Goal: Check status

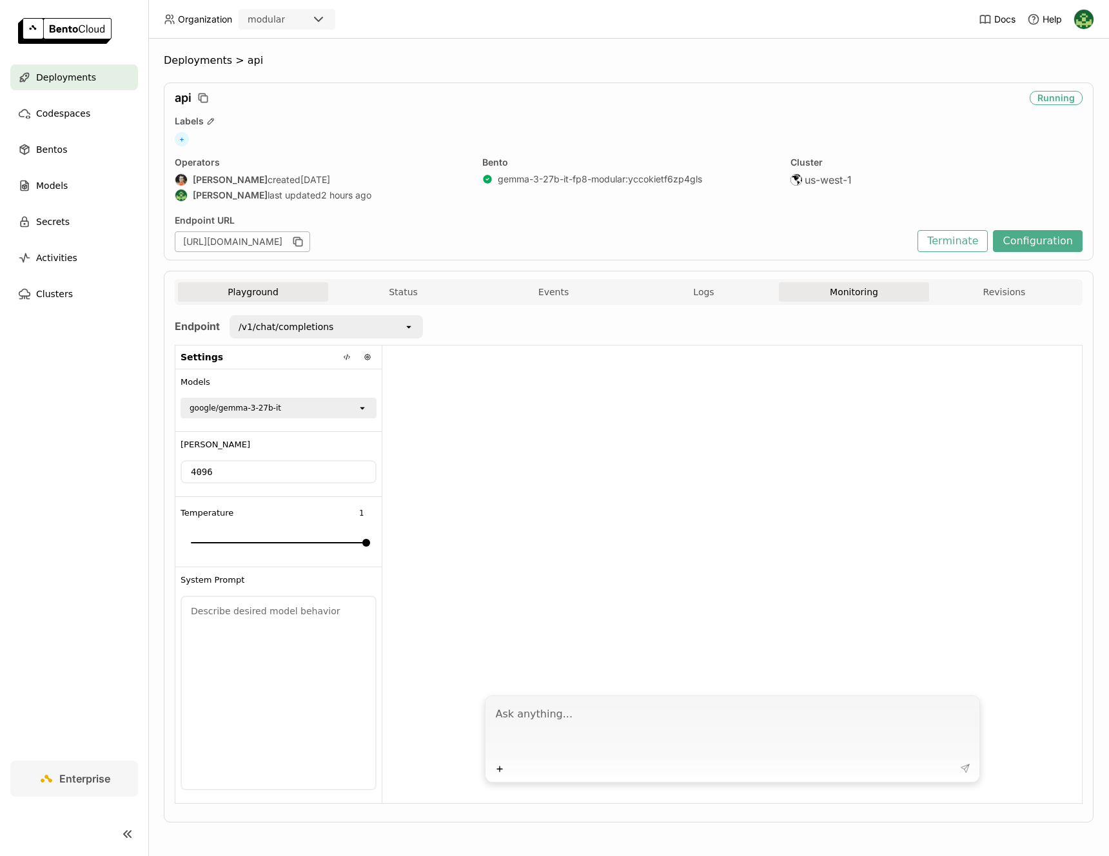
click at [821, 294] on button "Monitoring" at bounding box center [854, 291] width 150 height 19
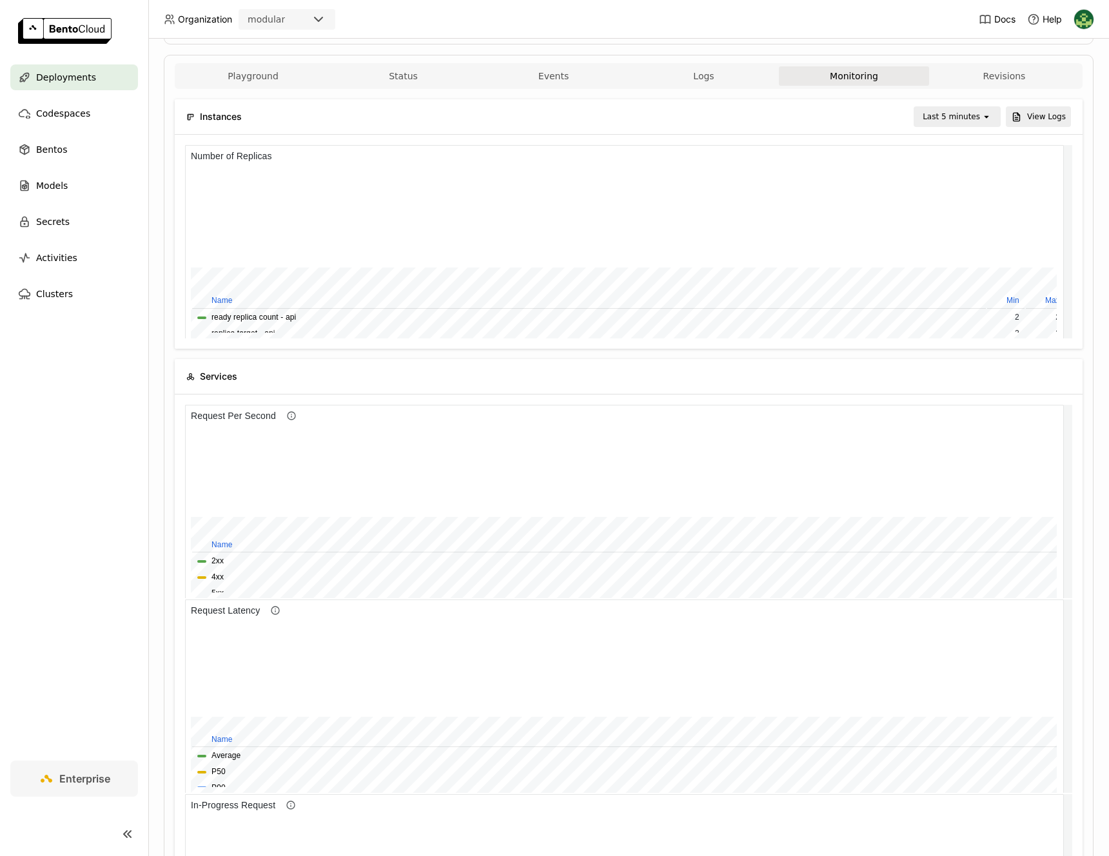
scroll to position [172, 0]
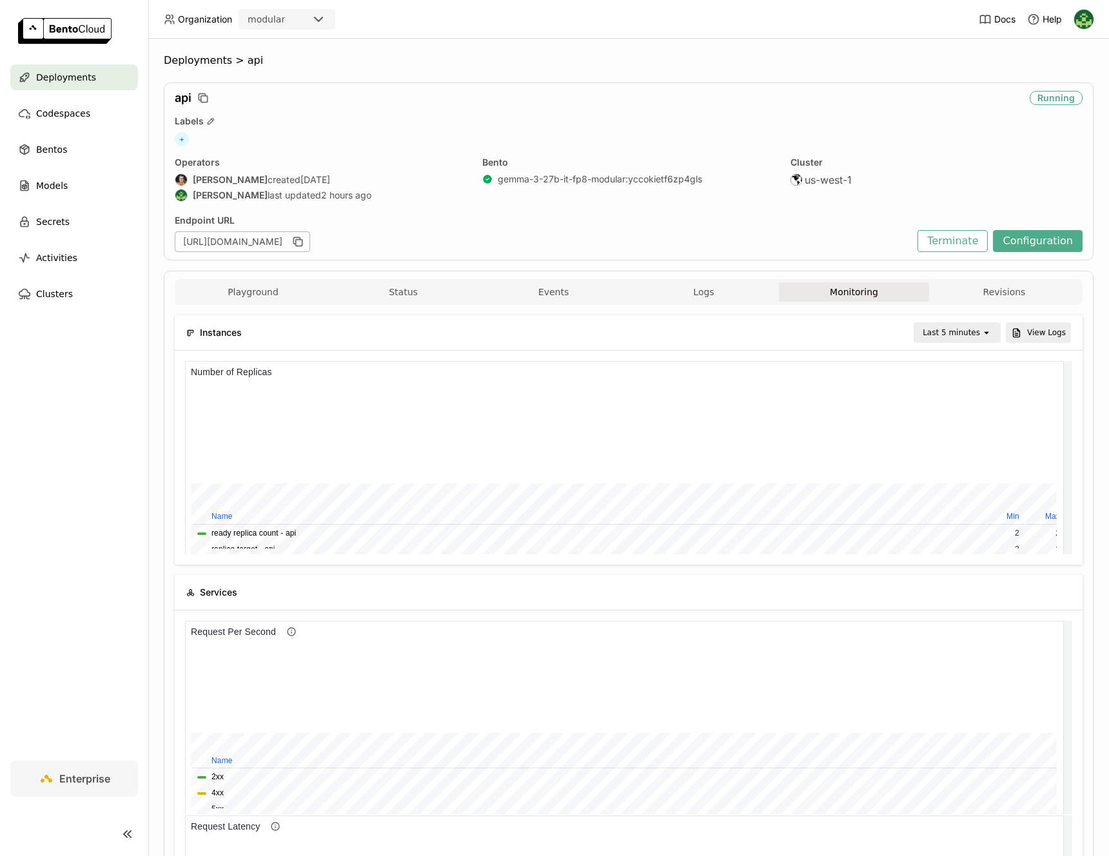
click at [933, 322] on div "Last 5 minutes open" at bounding box center [956, 332] width 87 height 21
click at [955, 431] on div "Last 1 hour" at bounding box center [949, 431] width 63 height 13
click at [951, 336] on div "Last 1 hour" at bounding box center [958, 332] width 44 height 13
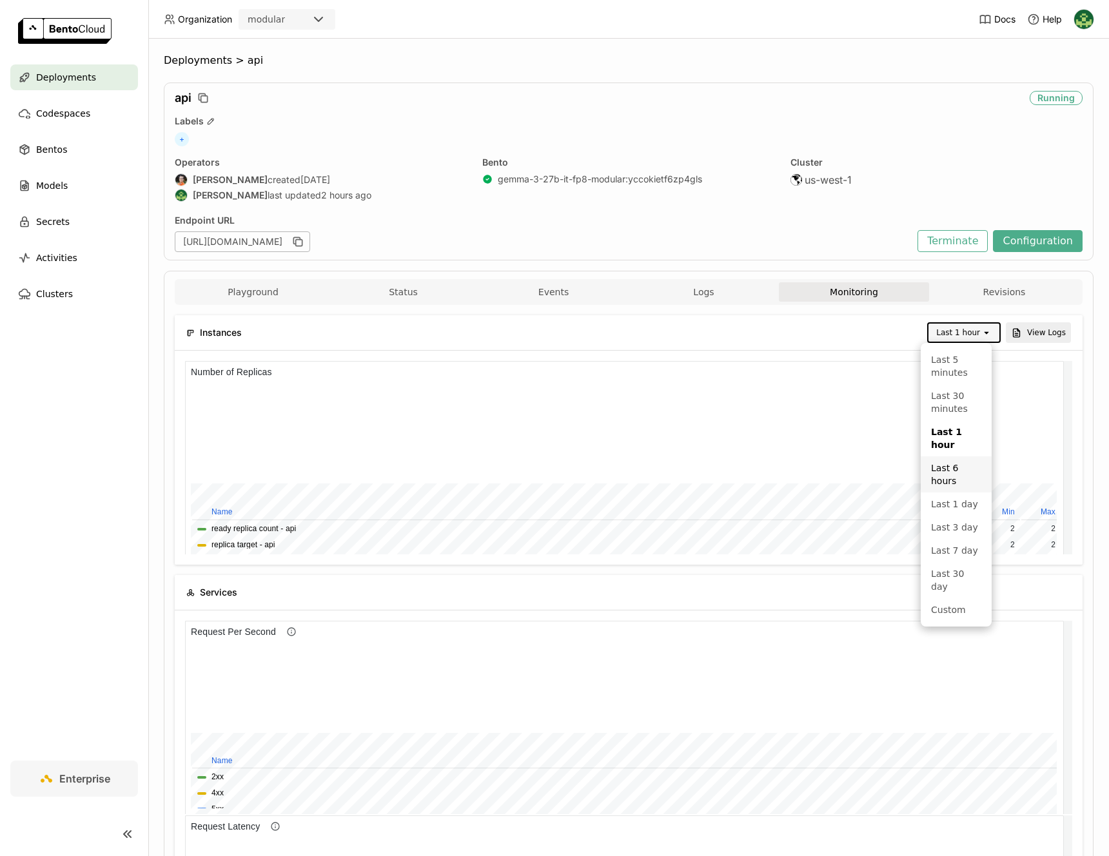
click at [950, 461] on div "Last 6 hours" at bounding box center [956, 474] width 50 height 26
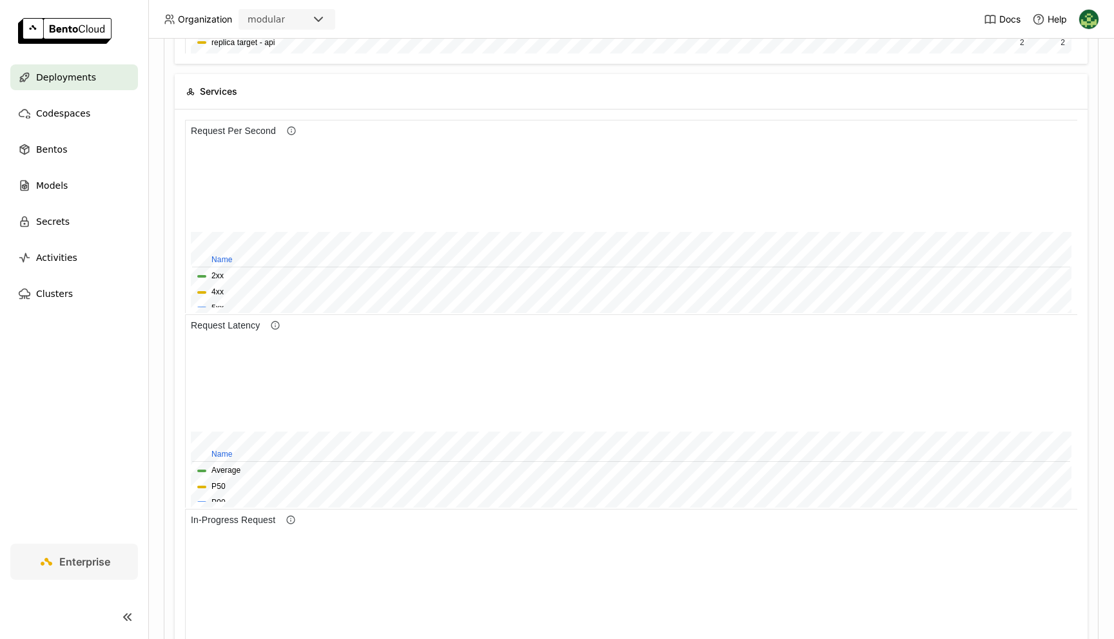
scroll to position [597, 0]
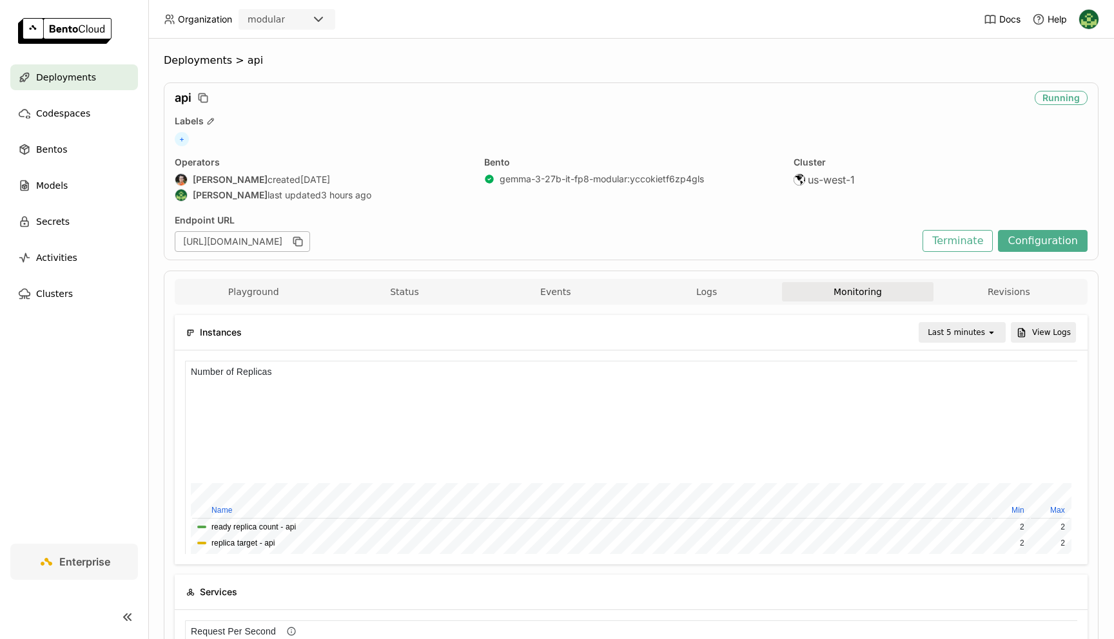
click at [940, 331] on div "Last 5 minutes" at bounding box center [955, 332] width 57 height 13
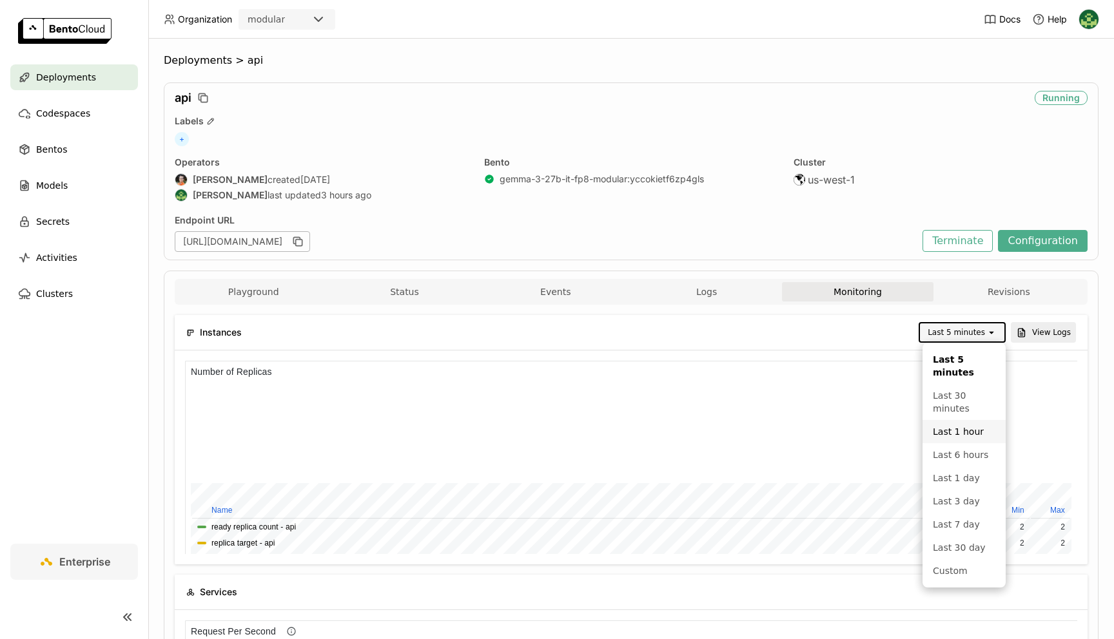
click at [947, 438] on div "Last 1 hour" at bounding box center [964, 431] width 63 height 13
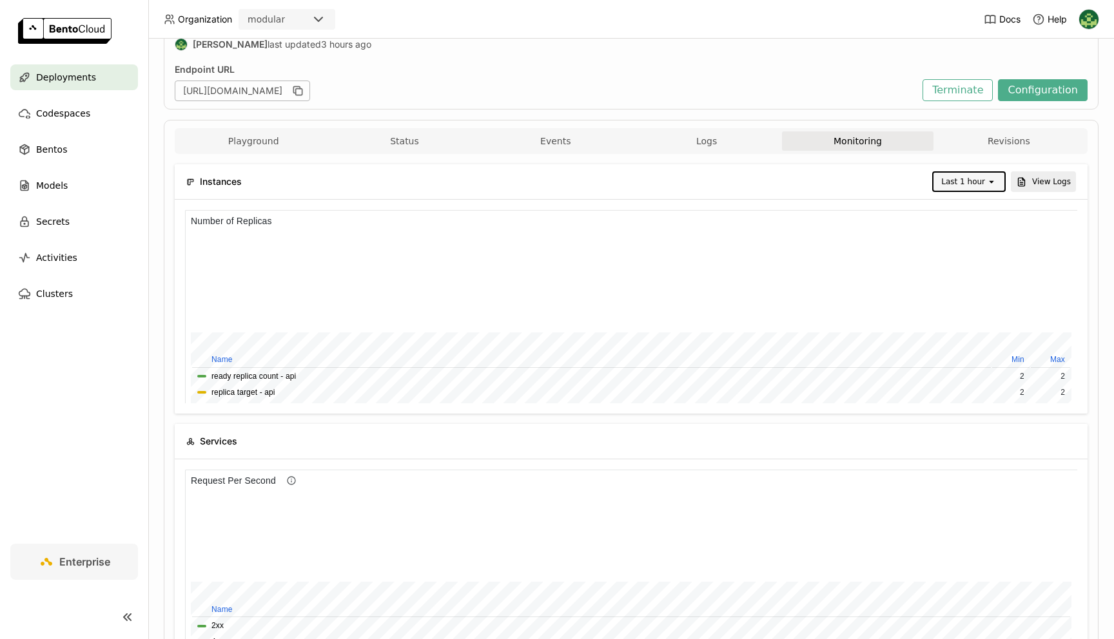
click at [955, 182] on div "Last 1 hour" at bounding box center [963, 181] width 44 height 13
click at [956, 311] on div "Last 6 hours" at bounding box center [970, 324] width 50 height 26
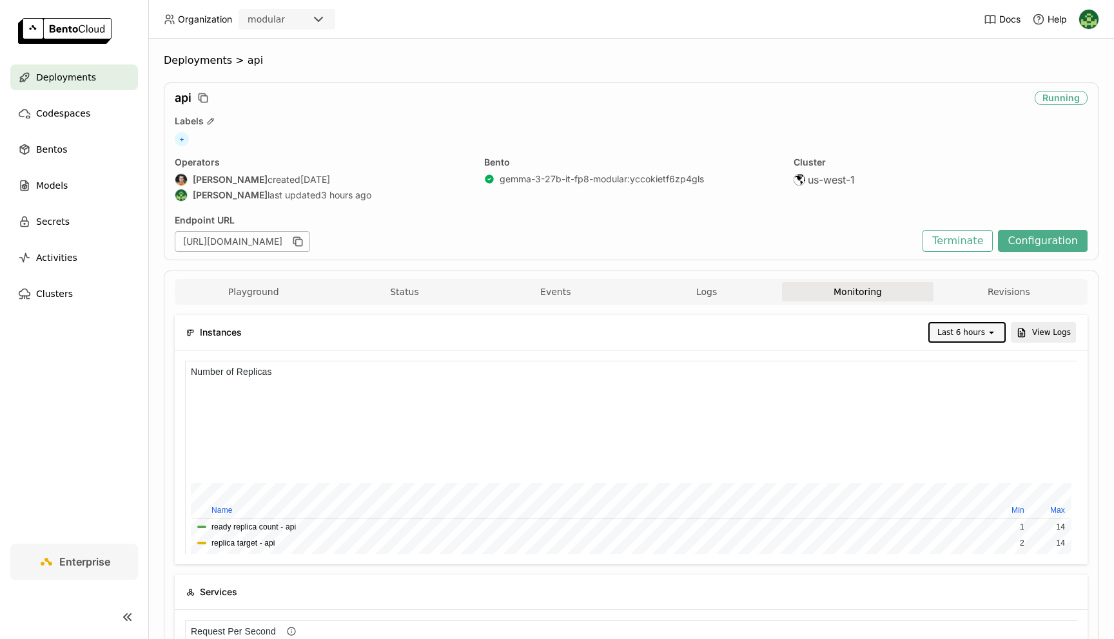
click at [991, 331] on icon "open" at bounding box center [991, 332] width 10 height 10
click at [964, 585] on div "Custom" at bounding box center [968, 583] width 54 height 13
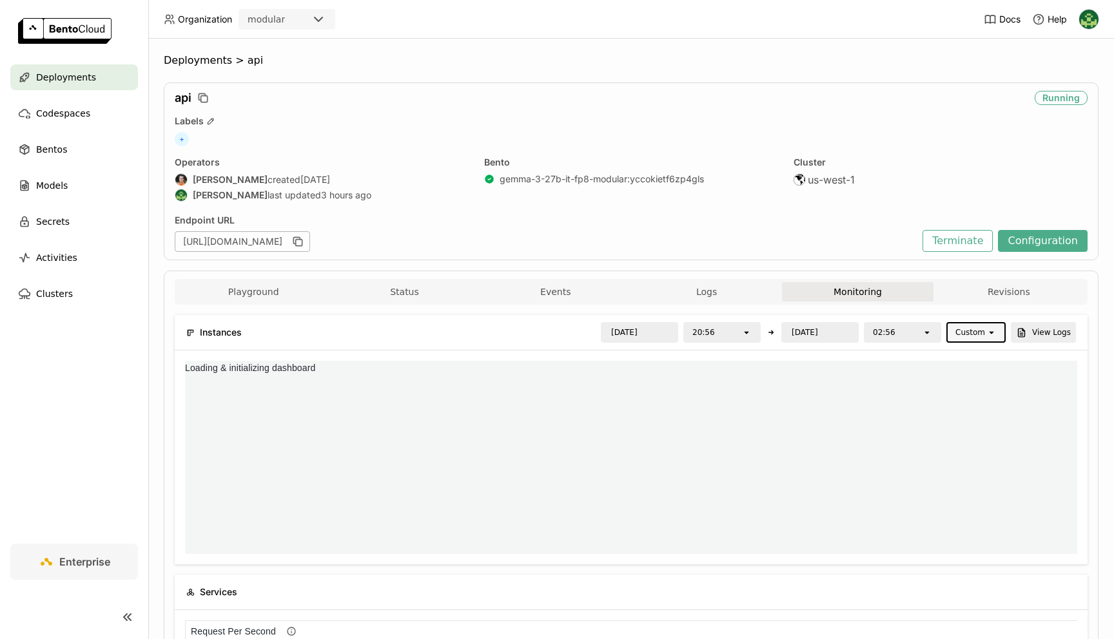
click at [706, 336] on div "20:56" at bounding box center [703, 332] width 23 height 13
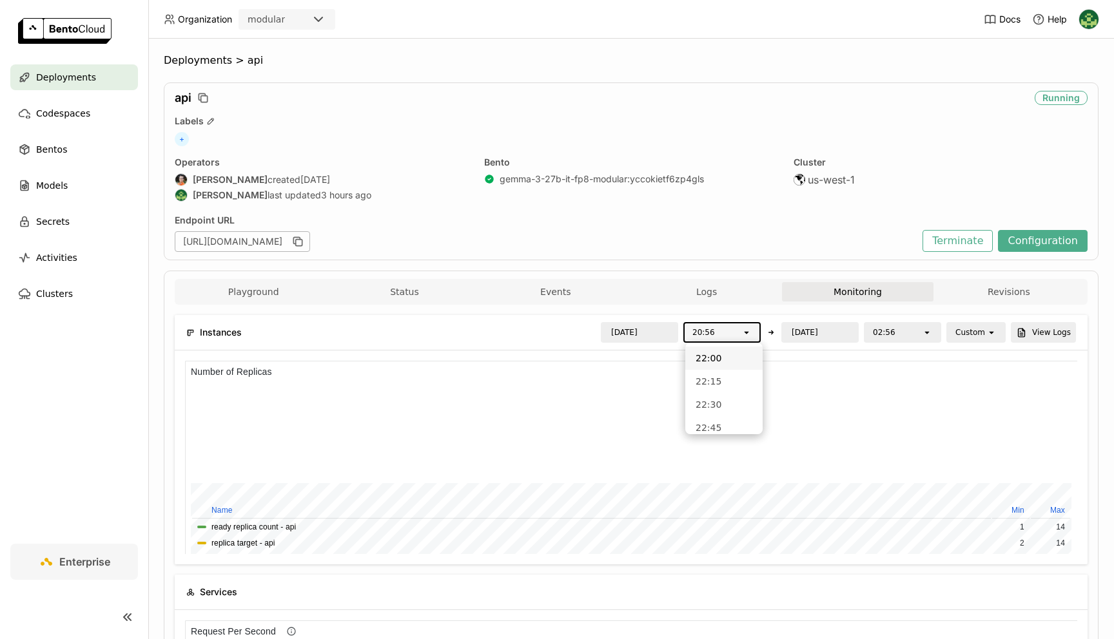
click at [715, 368] on li "22:00" at bounding box center [723, 358] width 77 height 23
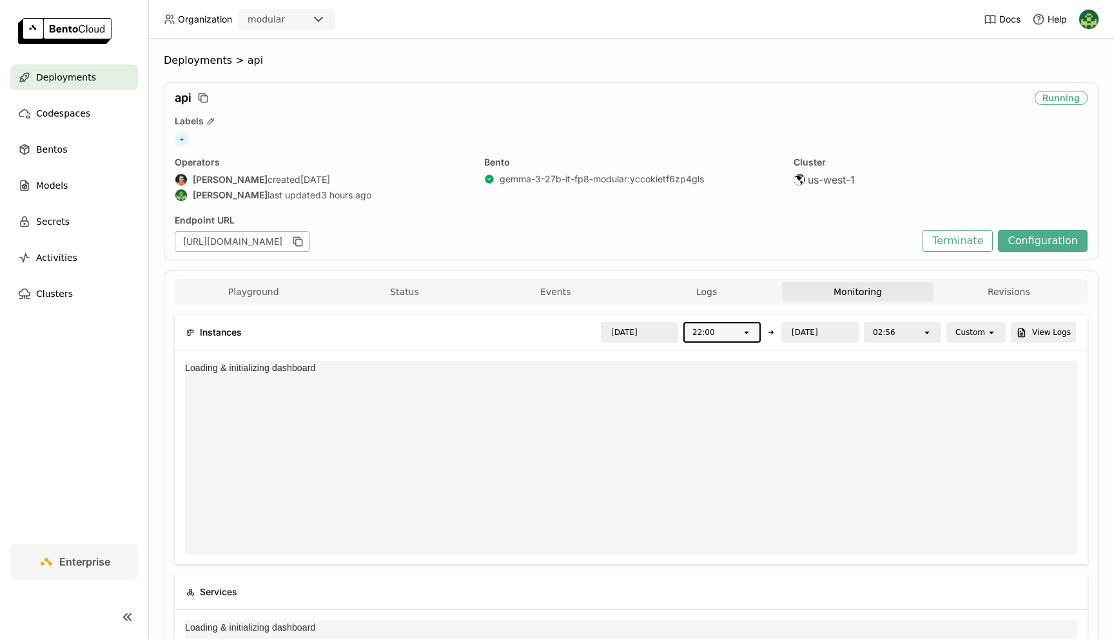
click at [904, 334] on div "02:56" at bounding box center [893, 333] width 57 height 18
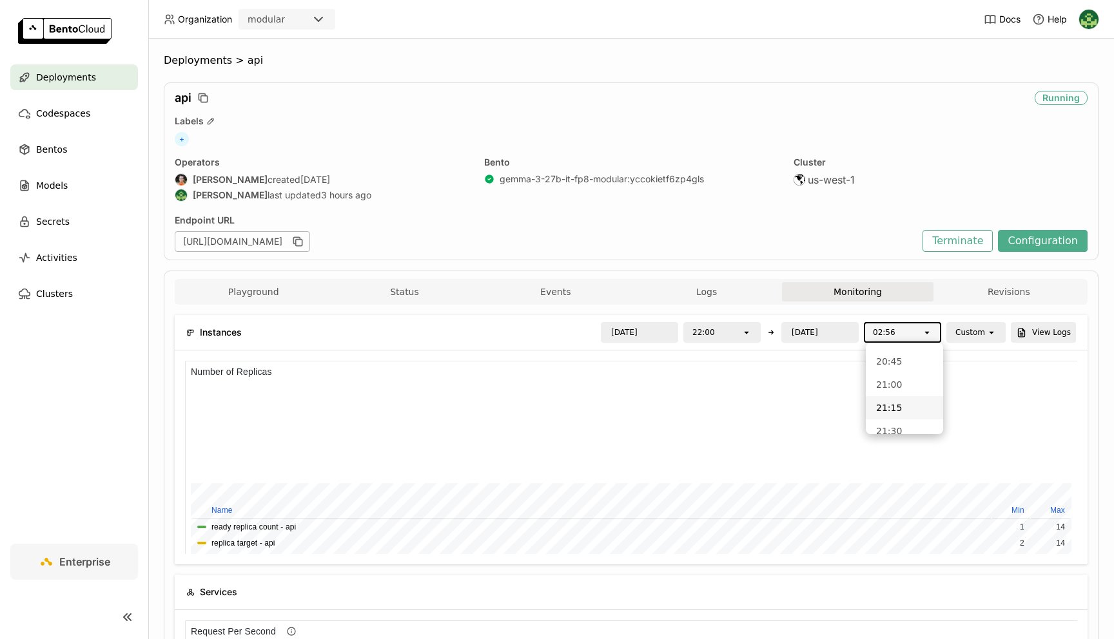
click at [895, 405] on div "21:15" at bounding box center [904, 408] width 57 height 13
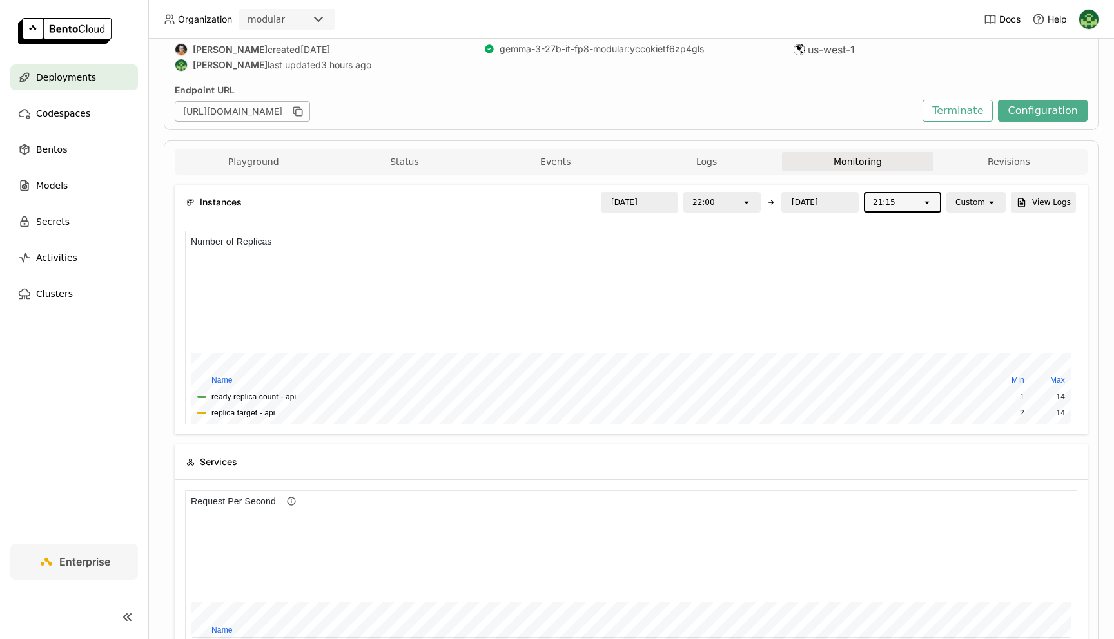
click at [895, 208] on div "21:15" at bounding box center [884, 202] width 23 height 13
click at [880, 255] on div "22:15" at bounding box center [904, 258] width 57 height 13
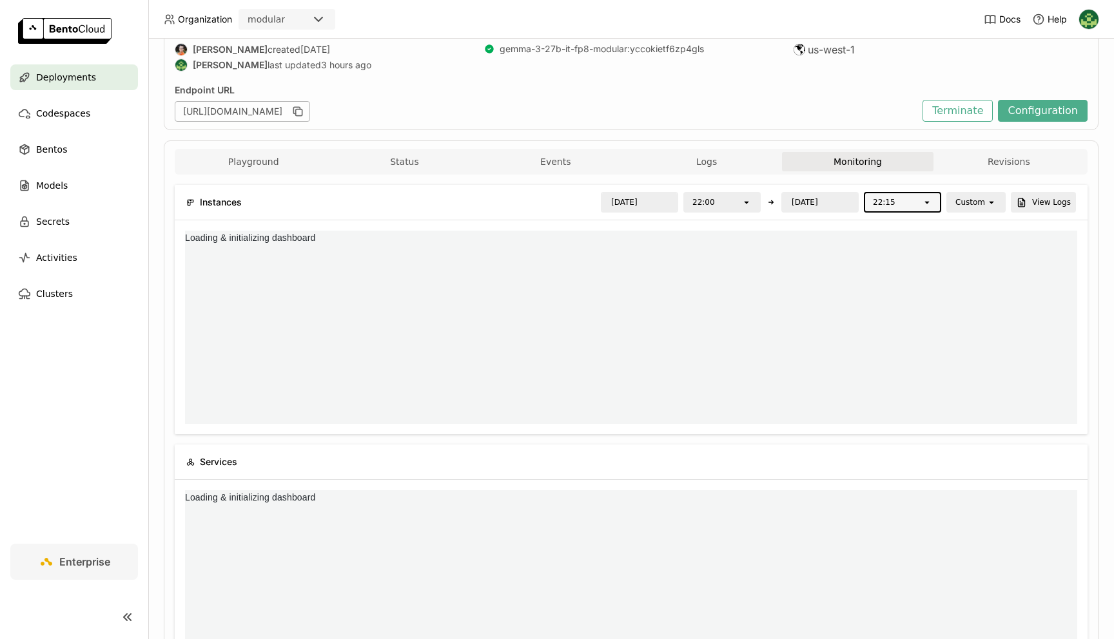
click at [834, 203] on input "[DATE]" at bounding box center [819, 202] width 75 height 18
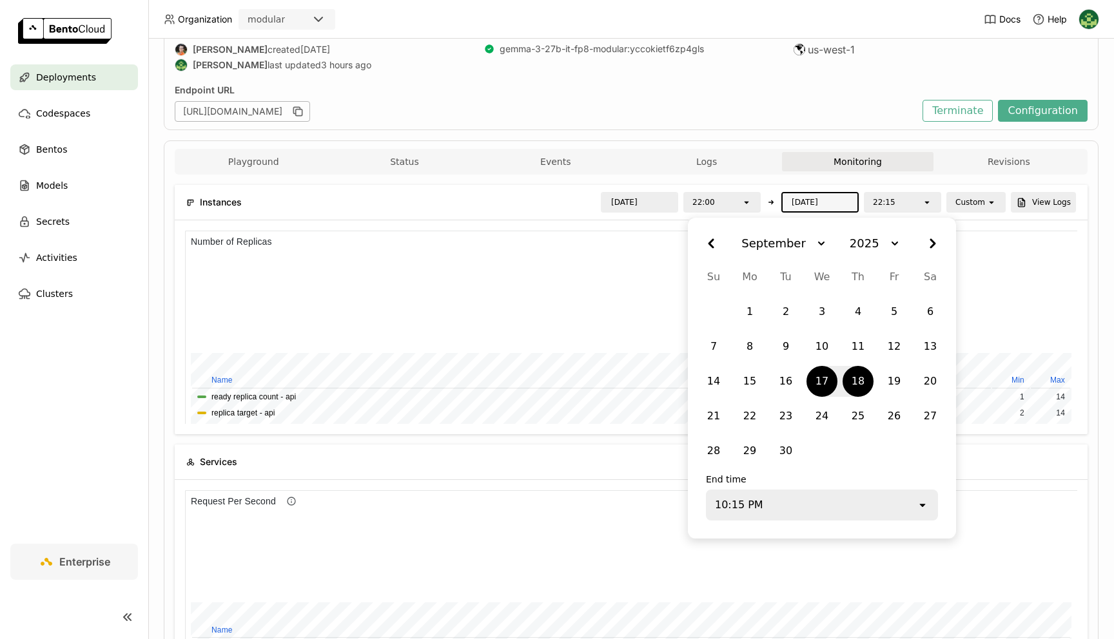
click at [829, 374] on div "17" at bounding box center [822, 381] width 26 height 23
type input "[DATE]"
click at [811, 122] on div "api Running Labels + Operators [PERSON_NAME] created [DATE] [PERSON_NAME] last …" at bounding box center [631, 41] width 935 height 178
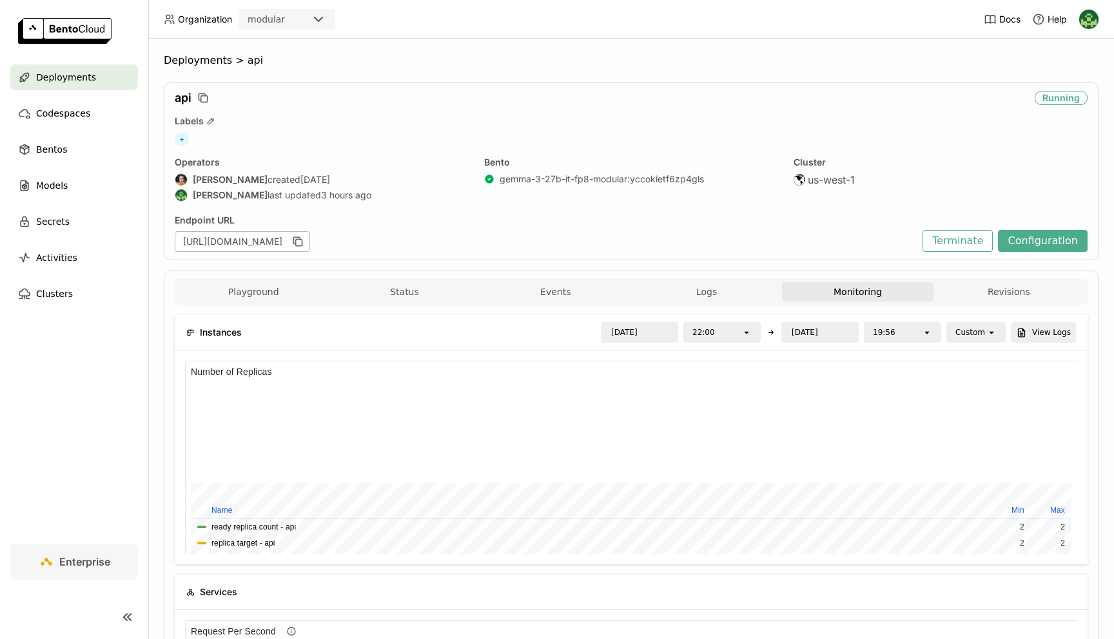
click at [834, 334] on div "Organization modular Docs Help Deployments Codespaces Bentos Models Secrets Act…" at bounding box center [557, 319] width 1114 height 639
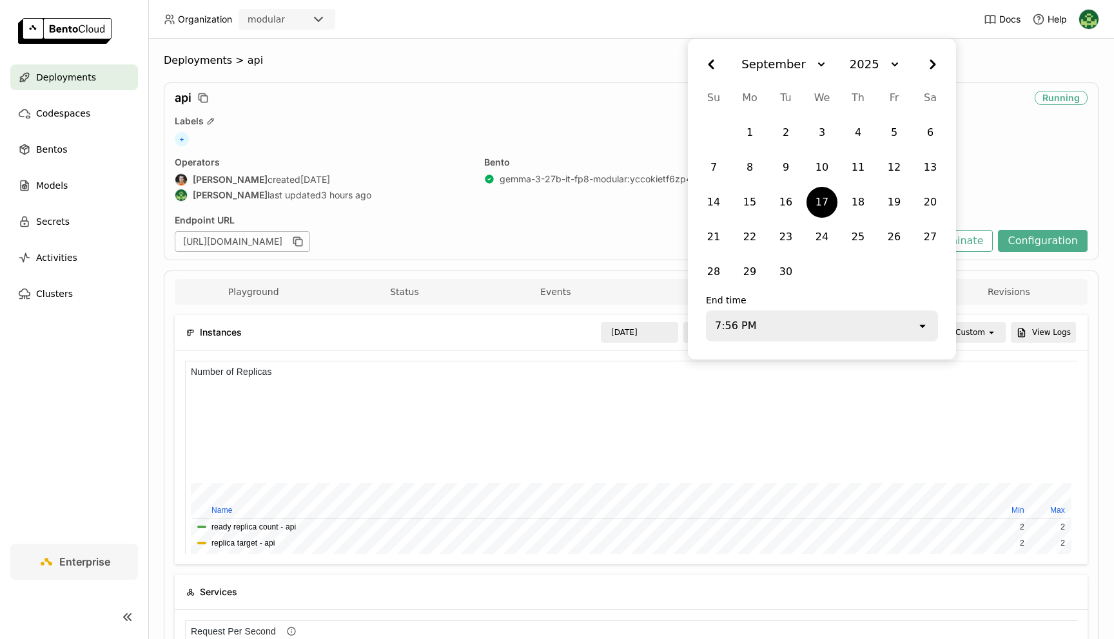
click at [897, 325] on div "7:56 PM" at bounding box center [811, 326] width 209 height 28
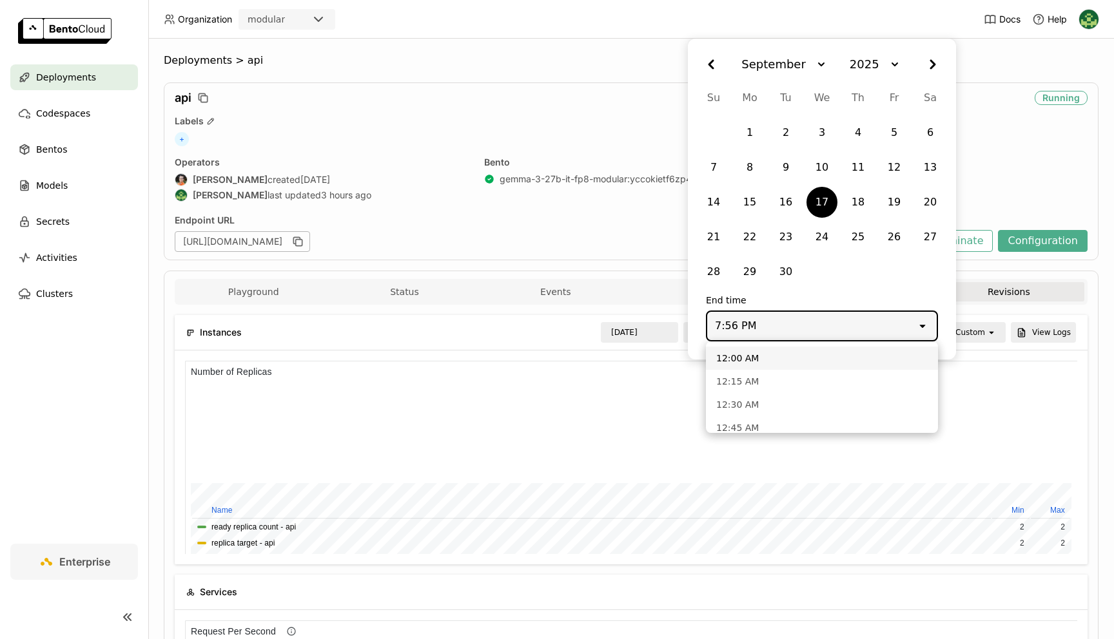
click at [977, 292] on button "Revisions" at bounding box center [1008, 291] width 151 height 19
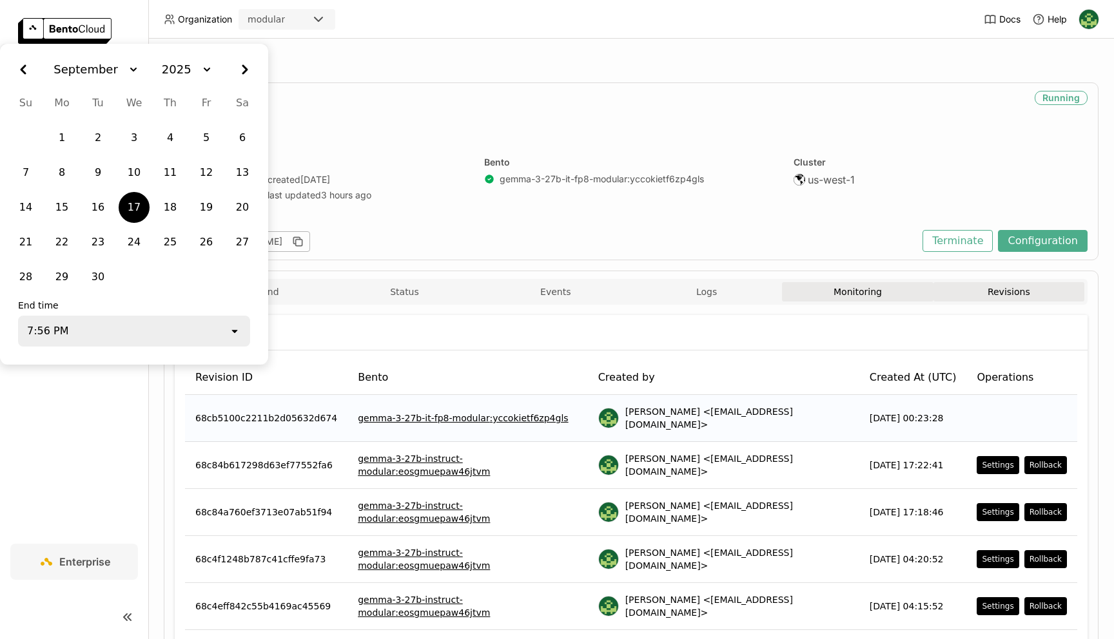
click at [795, 284] on button "Monitoring" at bounding box center [857, 291] width 151 height 19
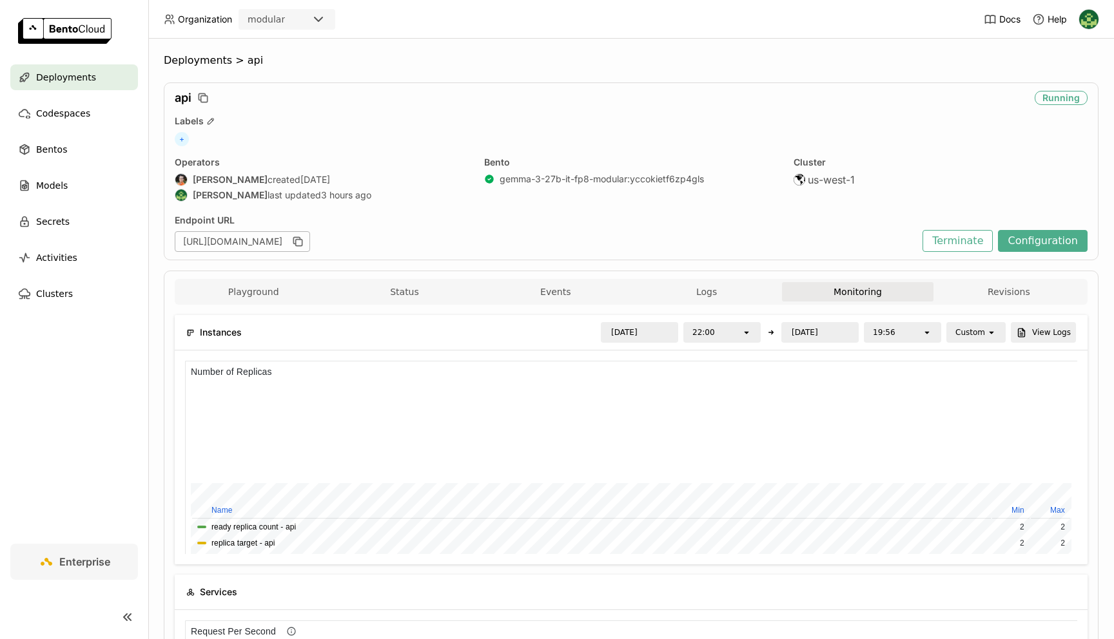
click at [883, 336] on div "19:56" at bounding box center [884, 332] width 23 height 13
click at [901, 394] on div "22:15" at bounding box center [904, 397] width 57 height 13
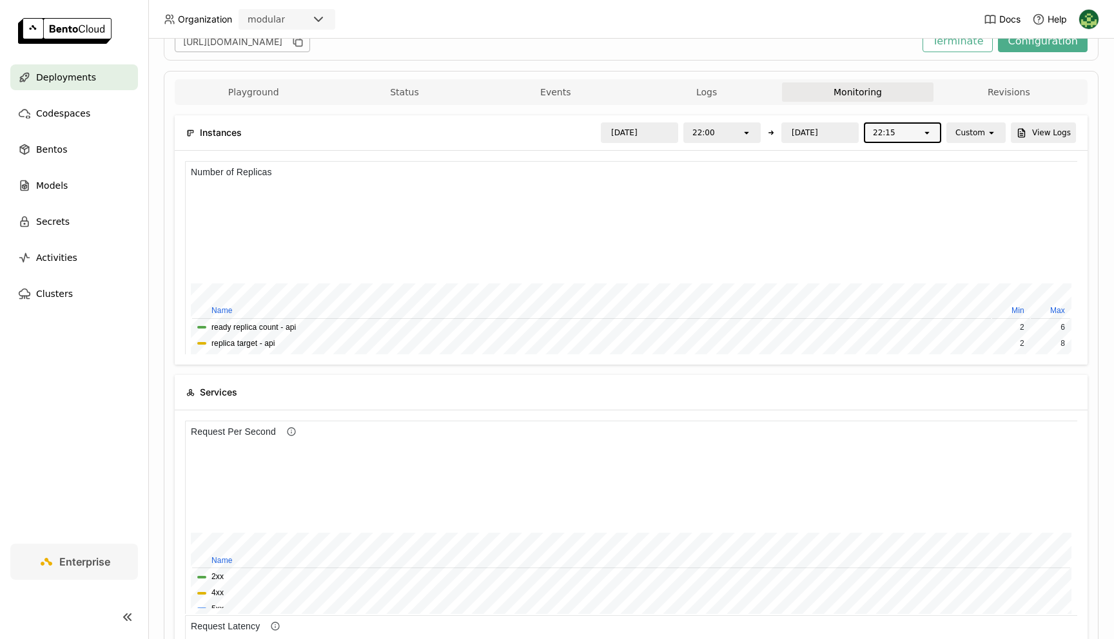
click at [735, 136] on div "22:00" at bounding box center [712, 133] width 57 height 18
click at [738, 166] on div "21:45" at bounding box center [723, 165] width 57 height 13
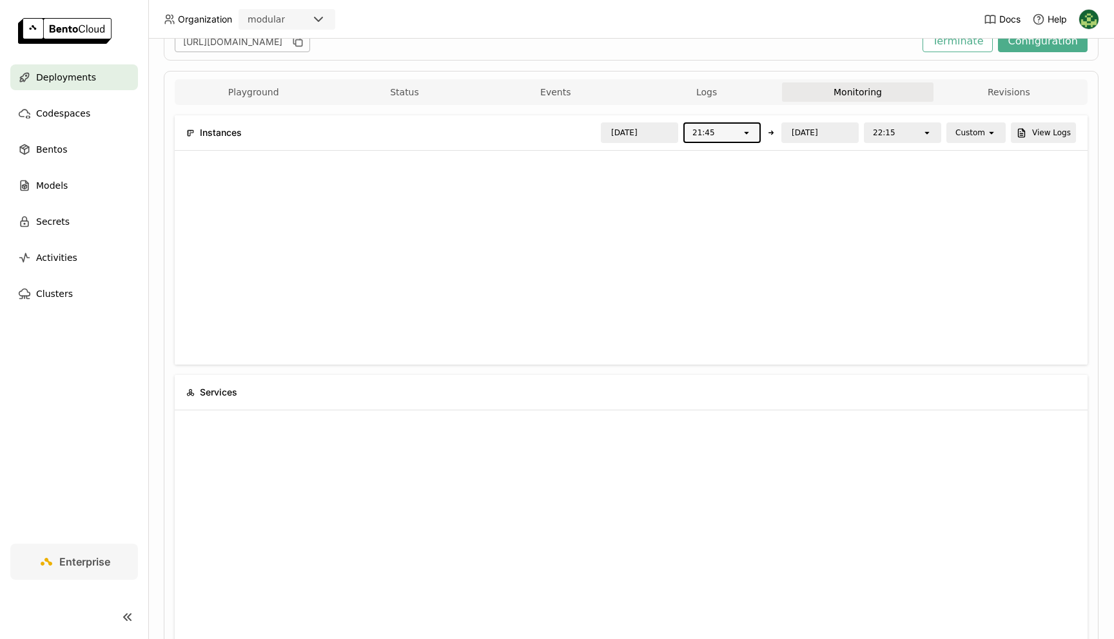
click at [895, 138] on div "22:15" at bounding box center [884, 132] width 23 height 13
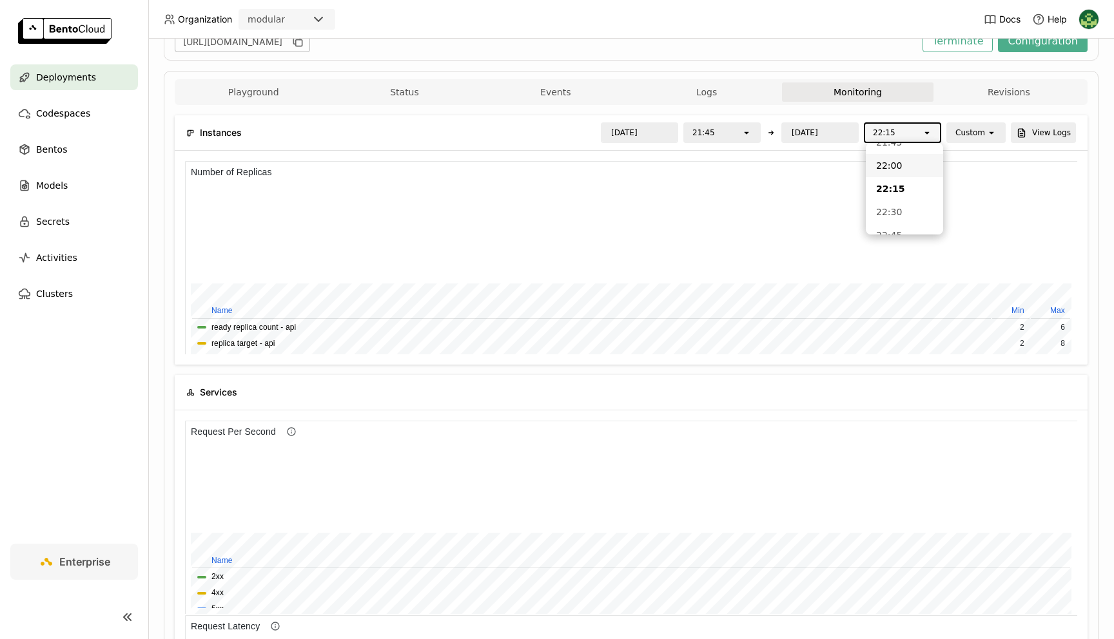
click at [898, 169] on div "22:00" at bounding box center [904, 165] width 57 height 13
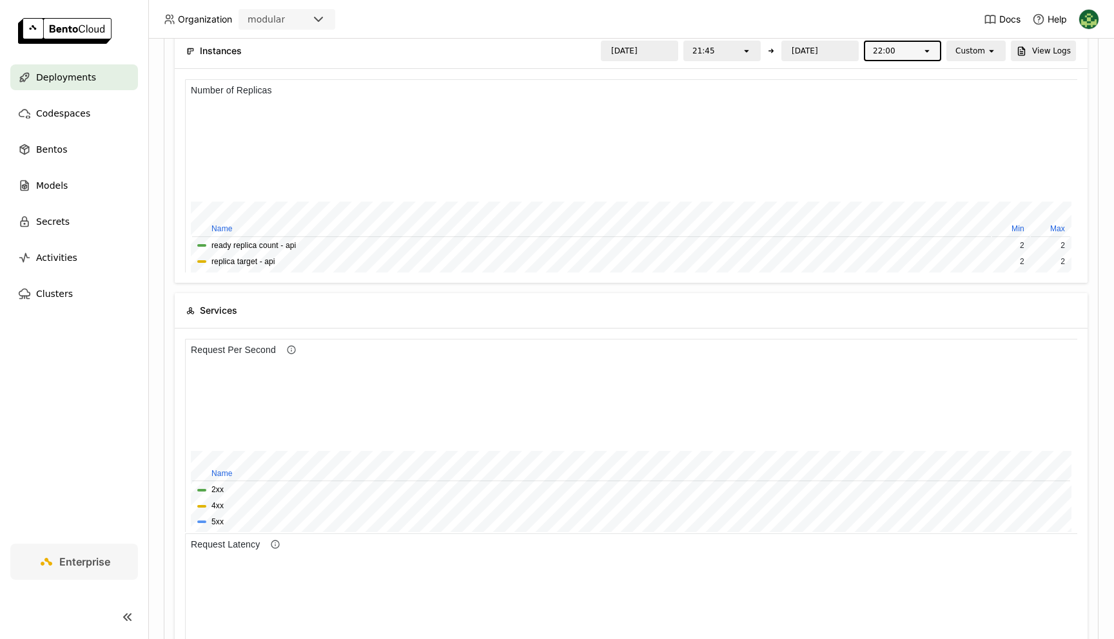
click at [915, 51] on div "22:00" at bounding box center [893, 51] width 57 height 18
click at [896, 120] on li "22:15" at bounding box center [904, 130] width 77 height 23
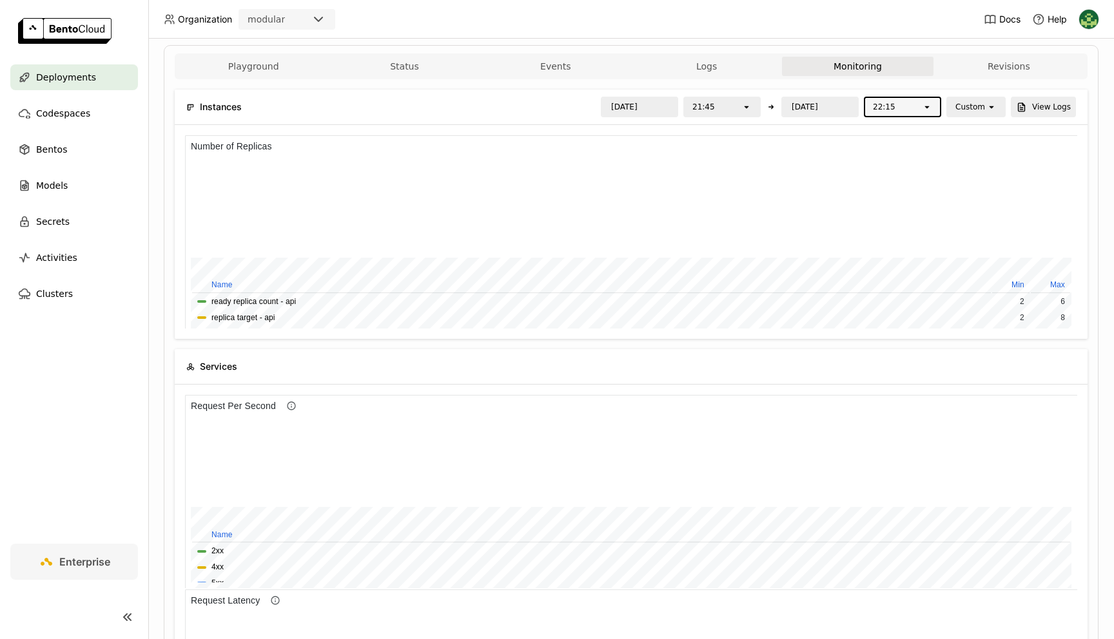
click at [932, 109] on icon "open" at bounding box center [927, 107] width 10 height 10
click at [907, 185] on div "22:30" at bounding box center [904, 186] width 57 height 13
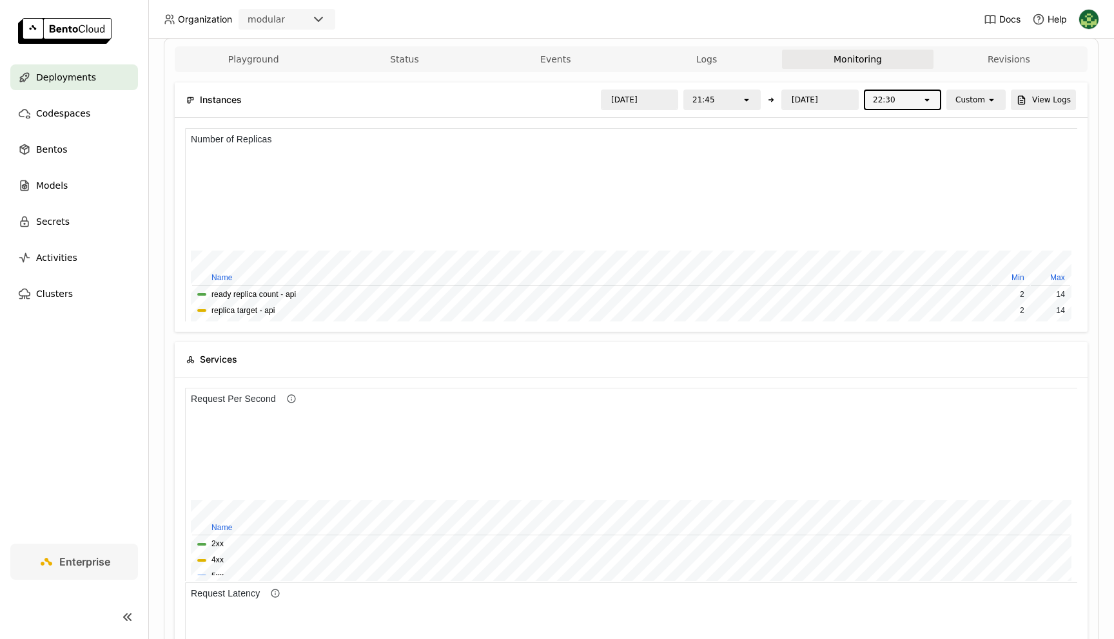
click at [904, 105] on div "22:30" at bounding box center [893, 100] width 57 height 18
click at [893, 176] on li "23:30" at bounding box center [904, 184] width 77 height 23
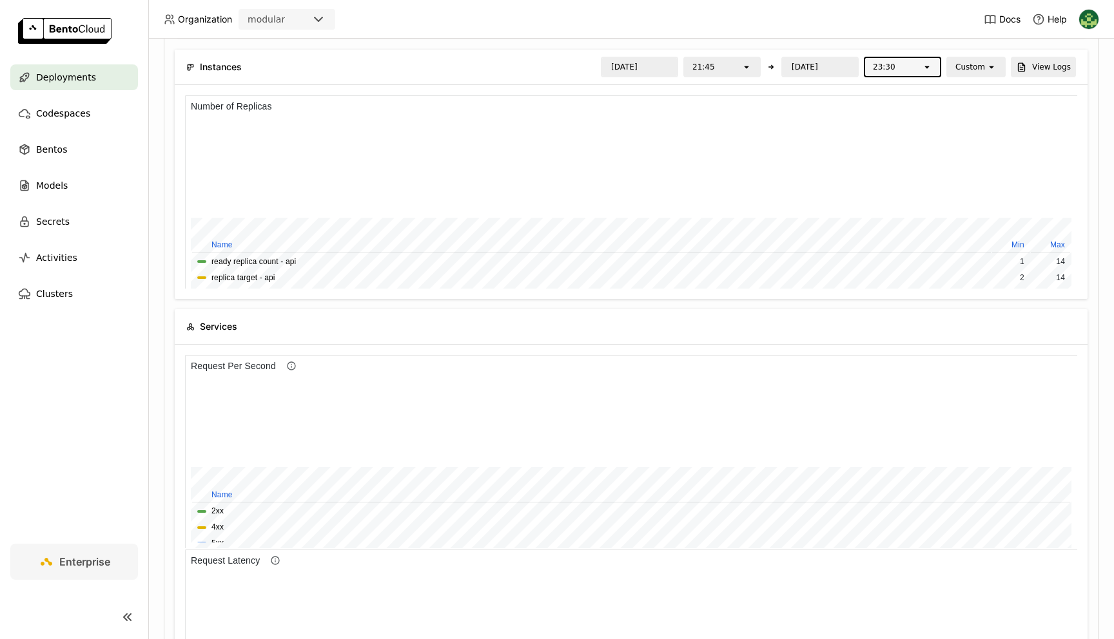
click at [926, 73] on div "open" at bounding box center [931, 67] width 18 height 18
click at [896, 103] on div "23:15" at bounding box center [904, 105] width 57 height 13
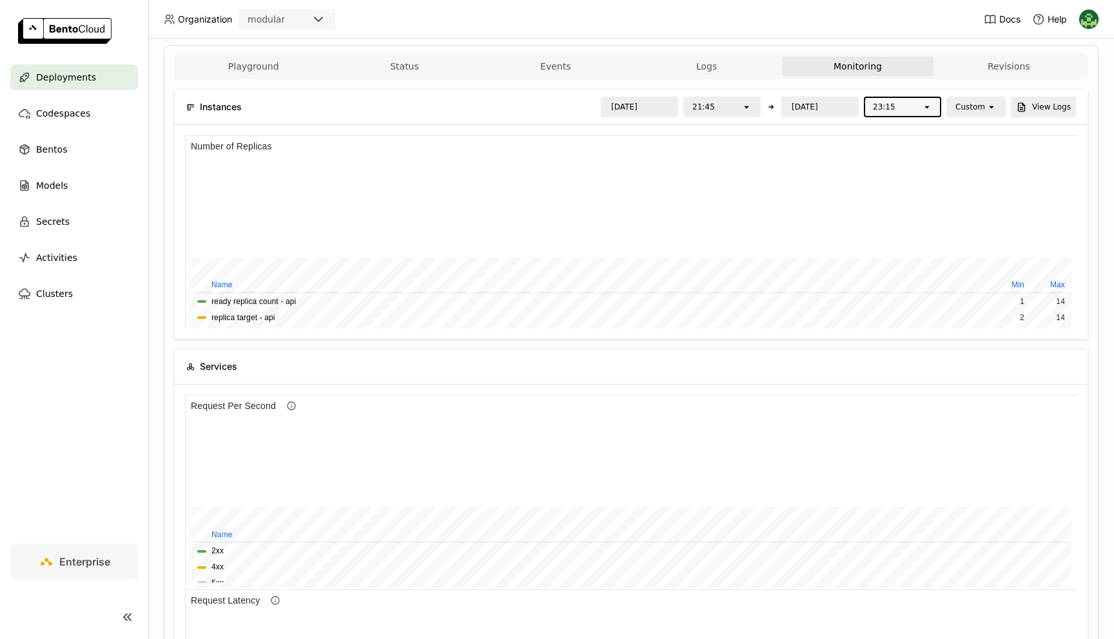
click at [918, 112] on div "23:15" at bounding box center [893, 107] width 57 height 18
click at [893, 166] on div "22:15" at bounding box center [904, 166] width 57 height 13
click at [509, 113] on div "[DATE] Date format is yyyy/MM/dd – yyyy/MM/dd. Press the down arrow or enter ke…" at bounding box center [665, 107] width 821 height 21
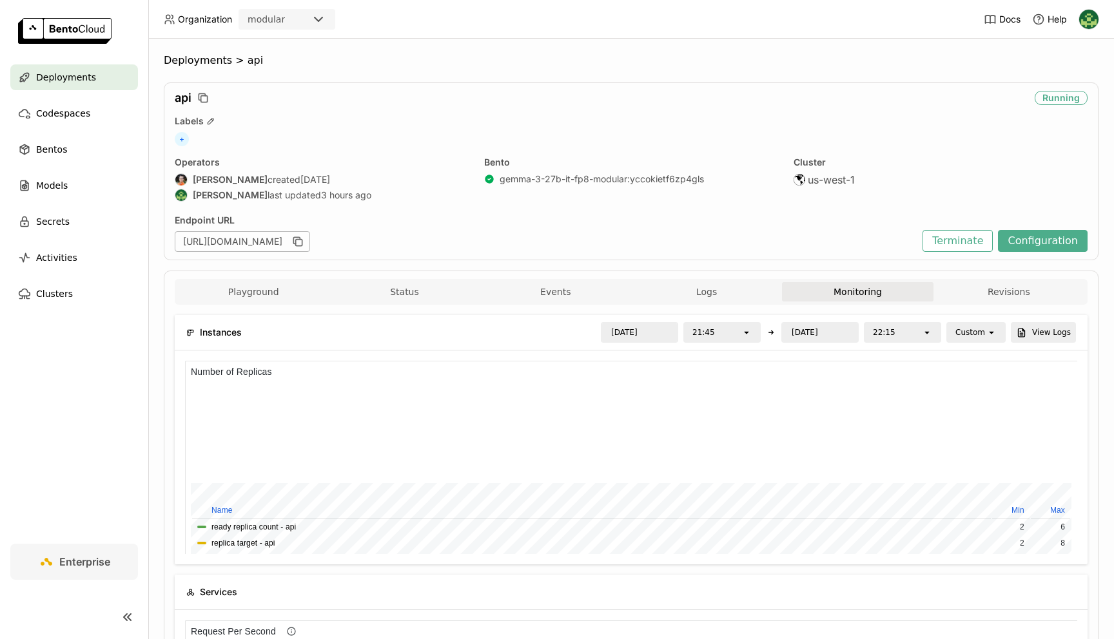
click at [918, 332] on div "22:15" at bounding box center [893, 333] width 57 height 18
click at [900, 391] on div "22:45" at bounding box center [904, 389] width 57 height 13
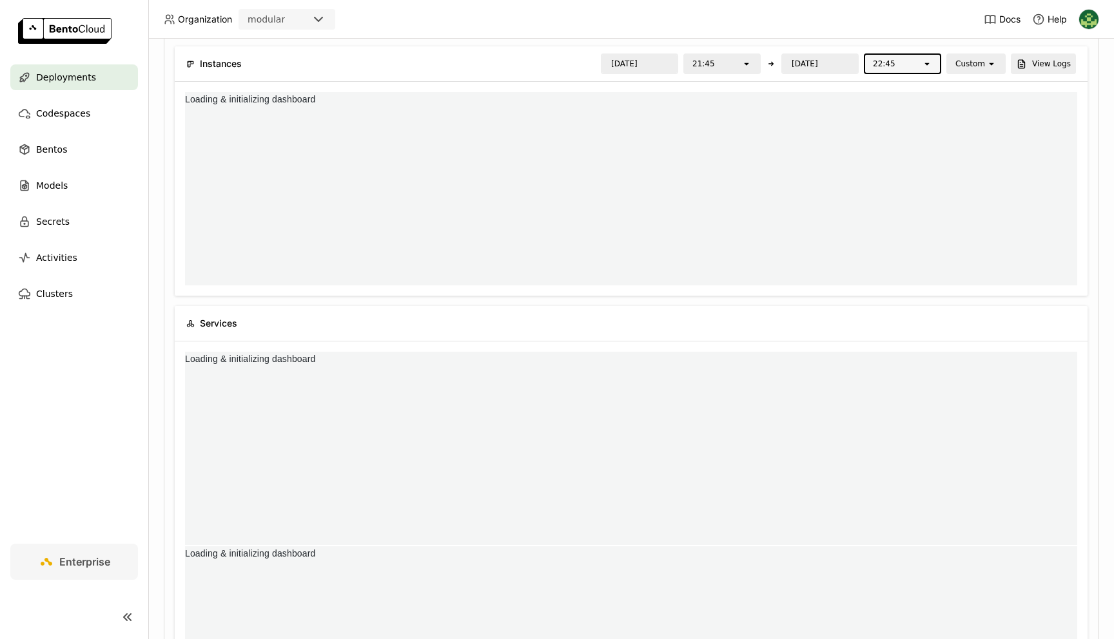
scroll to position [0, 0]
